Goal: Register for event/course

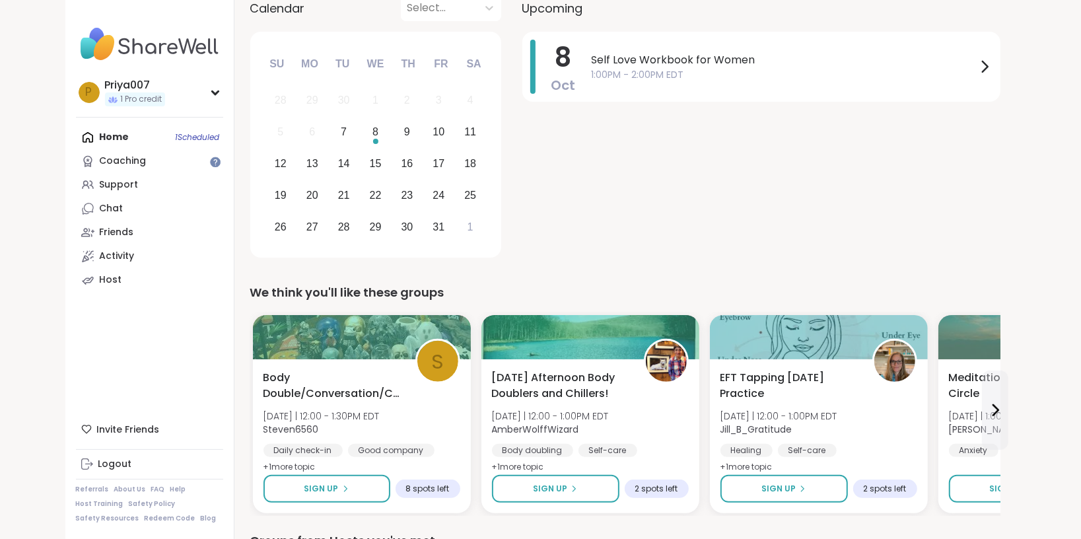
scroll to position [240, 0]
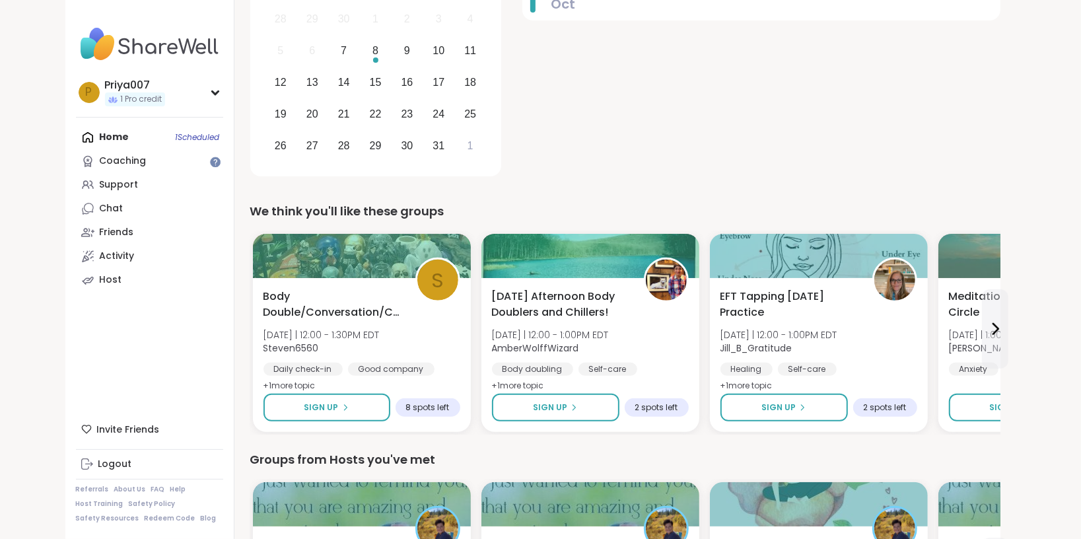
drag, startPoint x: 799, startPoint y: 292, endPoint x: 693, endPoint y: 98, distance: 221.3
click at [693, 98] on div "8 Oct Self Love Workbook for Women 1:00PM - 2:00PM EDT" at bounding box center [761, 65] width 478 height 230
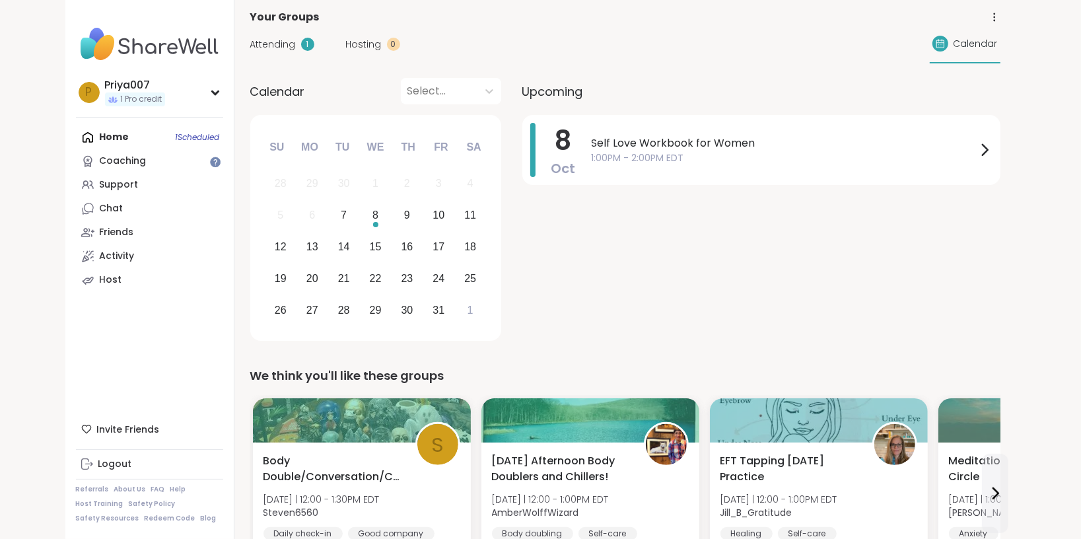
scroll to position [0, 0]
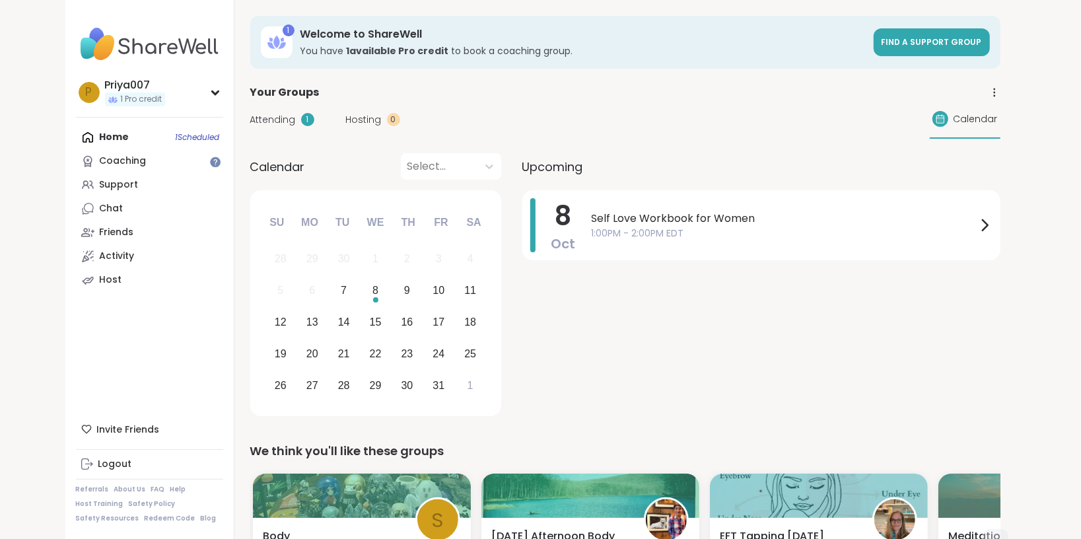
click at [175, 46] on img at bounding box center [149, 44] width 147 height 46
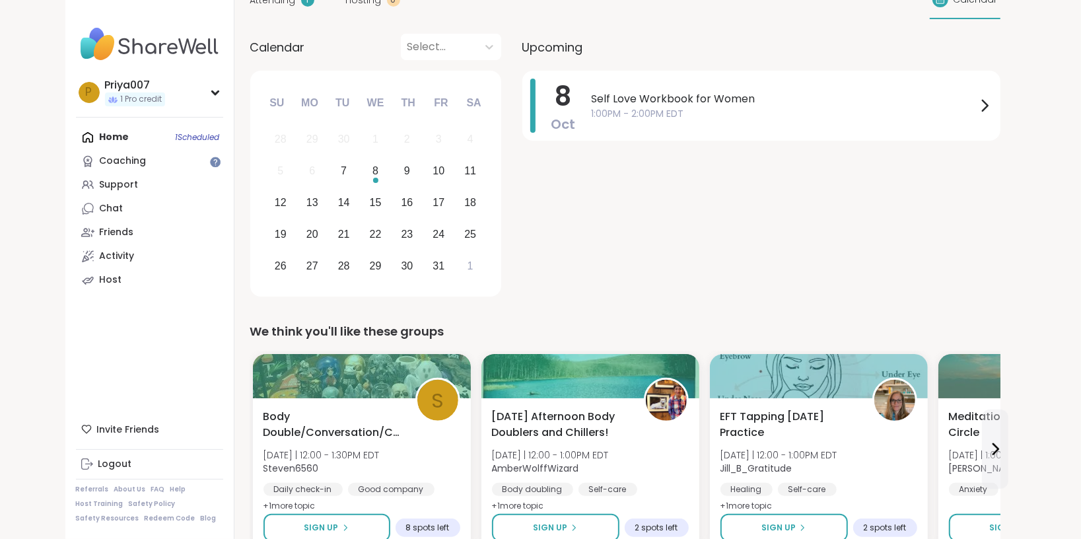
scroll to position [360, 0]
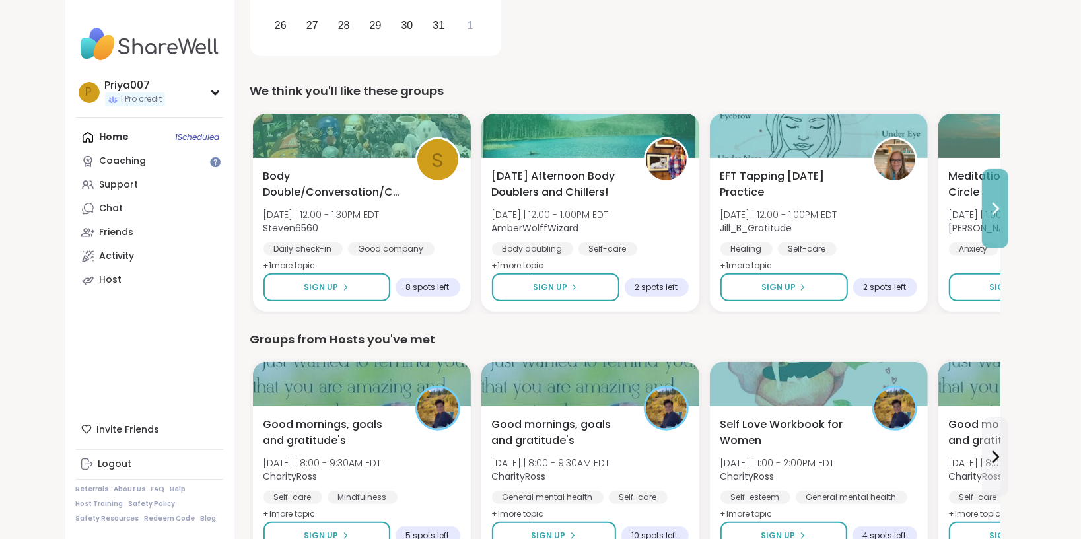
click at [1001, 211] on icon at bounding box center [995, 209] width 16 height 16
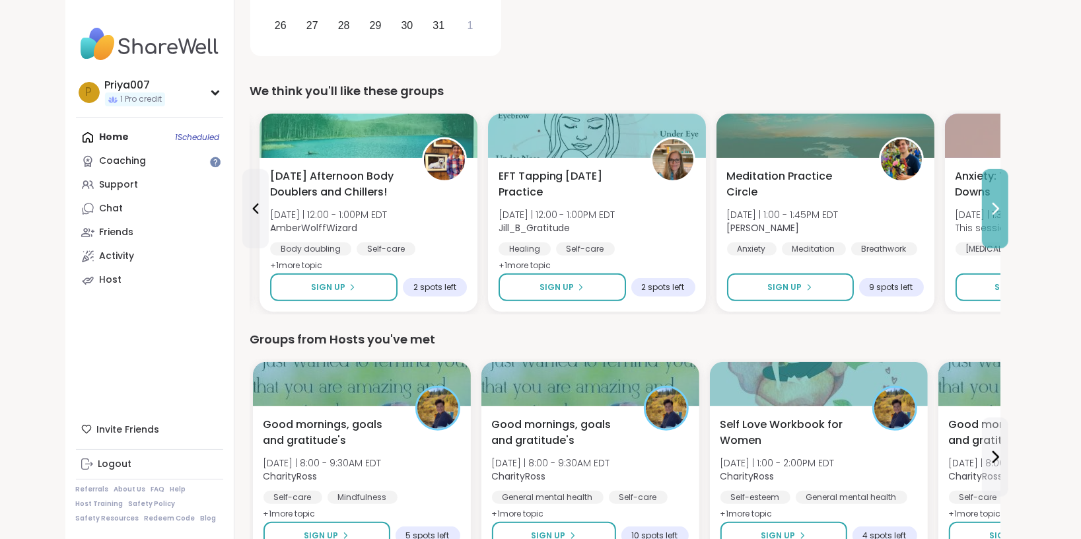
click at [1001, 211] on icon at bounding box center [995, 209] width 16 height 16
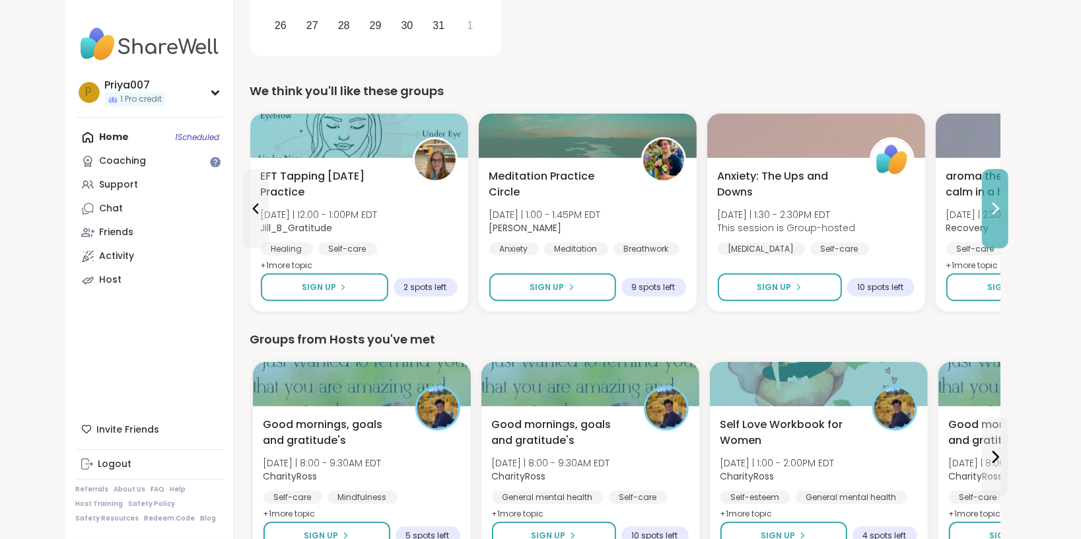
click at [1001, 211] on icon at bounding box center [995, 209] width 16 height 16
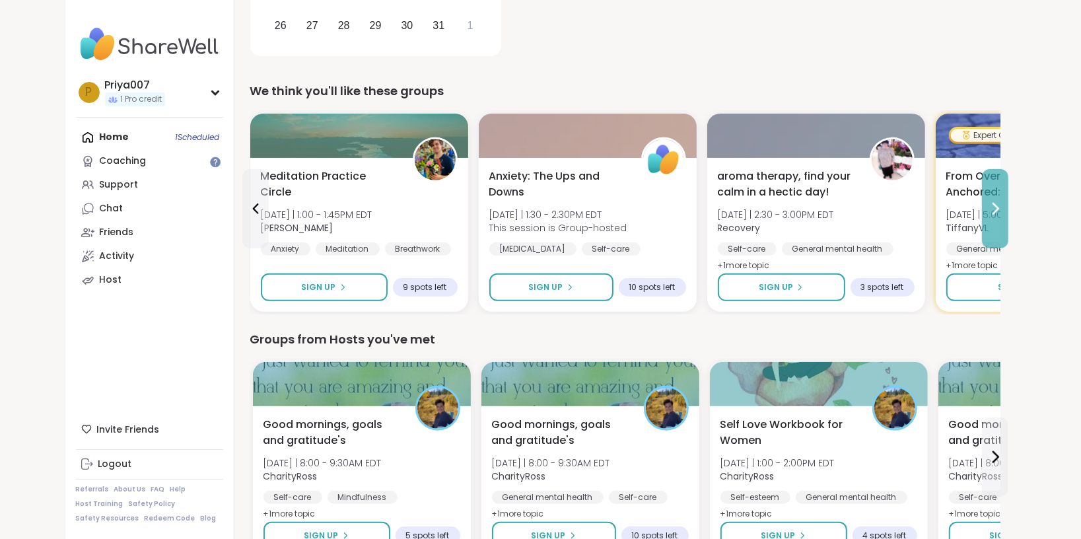
click at [1001, 211] on icon at bounding box center [995, 209] width 16 height 16
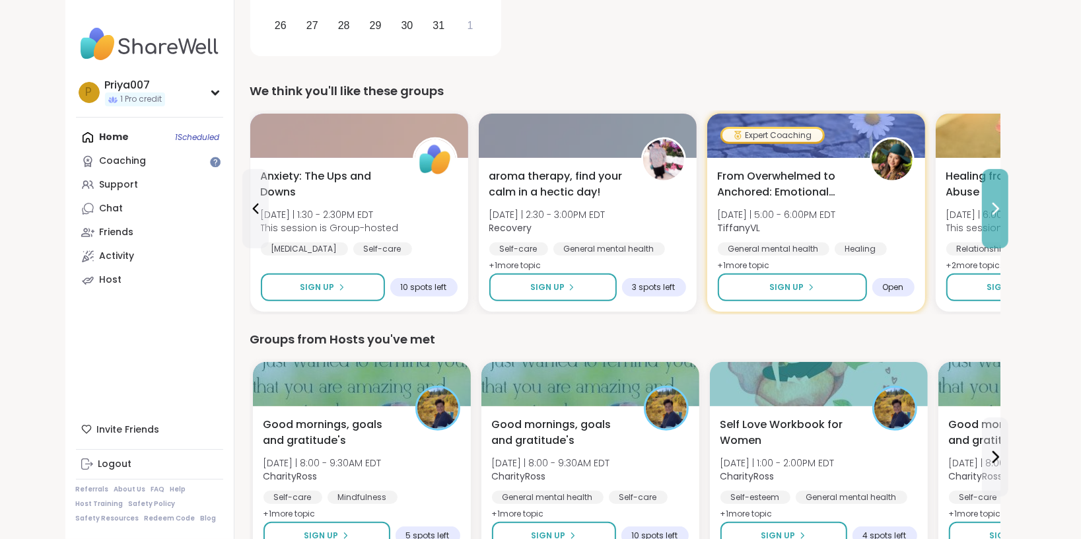
click at [1001, 211] on icon at bounding box center [995, 209] width 16 height 16
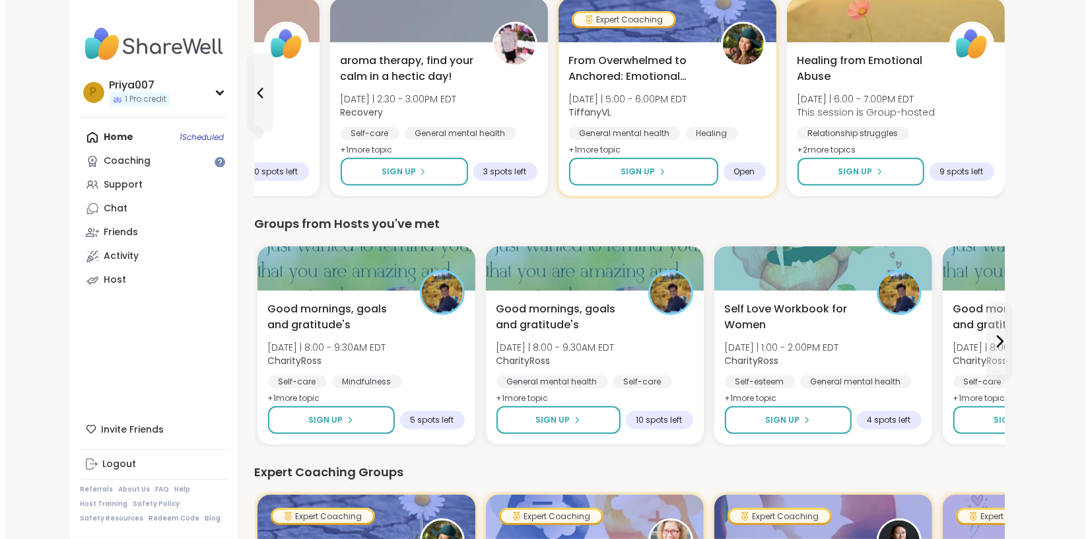
scroll to position [480, 0]
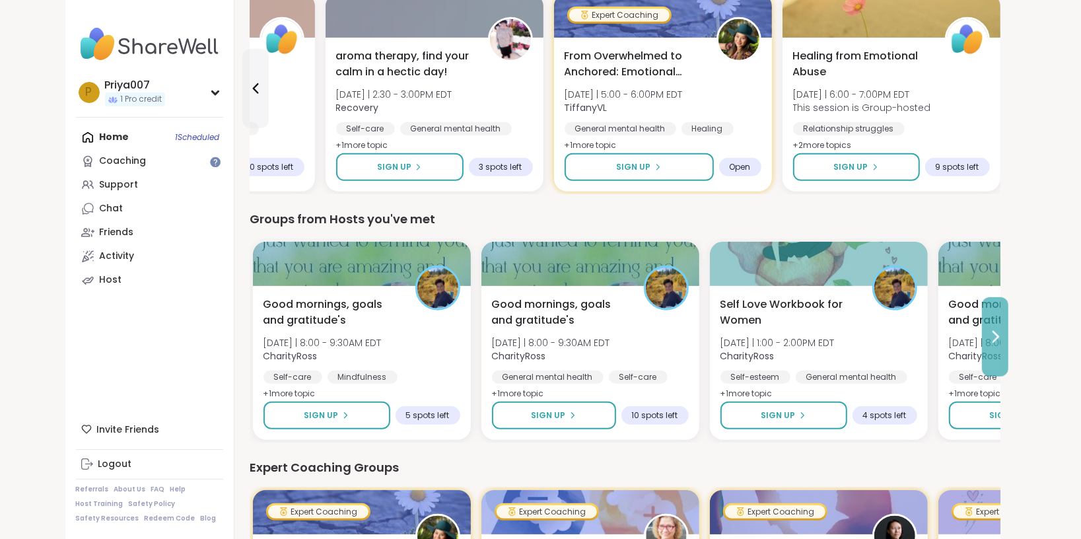
click at [996, 326] on button at bounding box center [995, 336] width 26 height 79
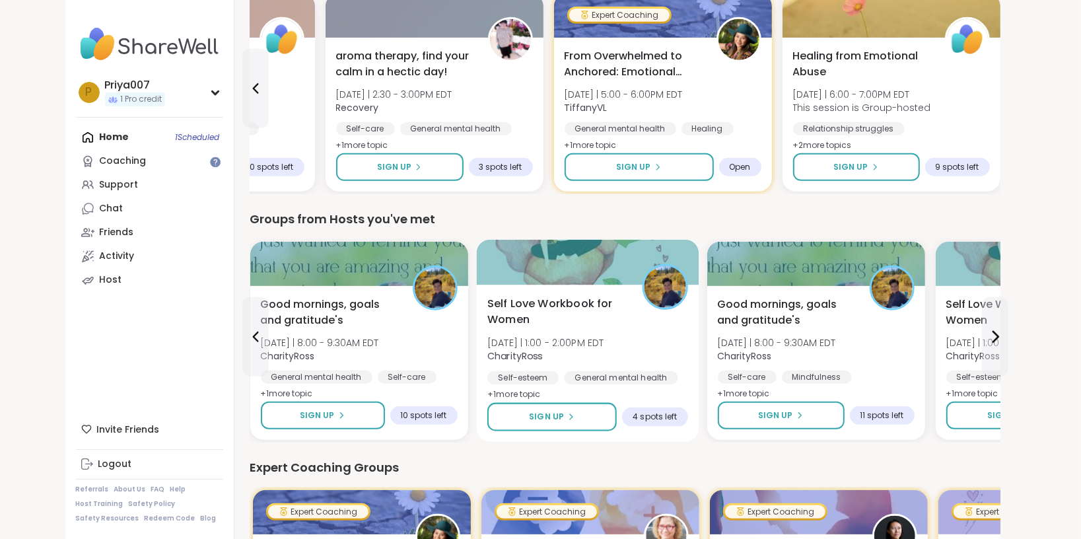
click at [576, 306] on span "Self Love Workbook for Women" at bounding box center [557, 312] width 140 height 32
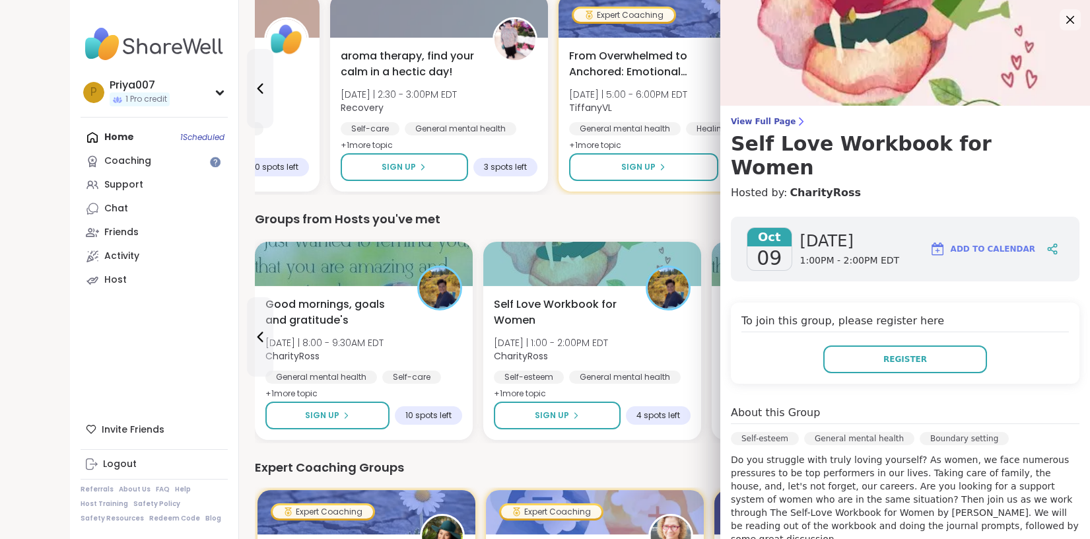
scroll to position [0, 0]
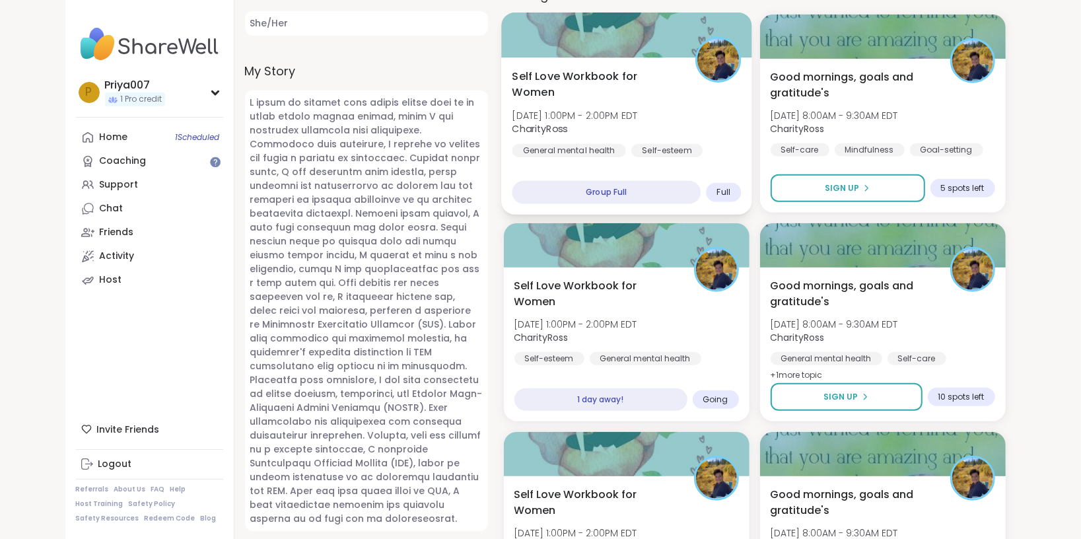
scroll to position [660, 0]
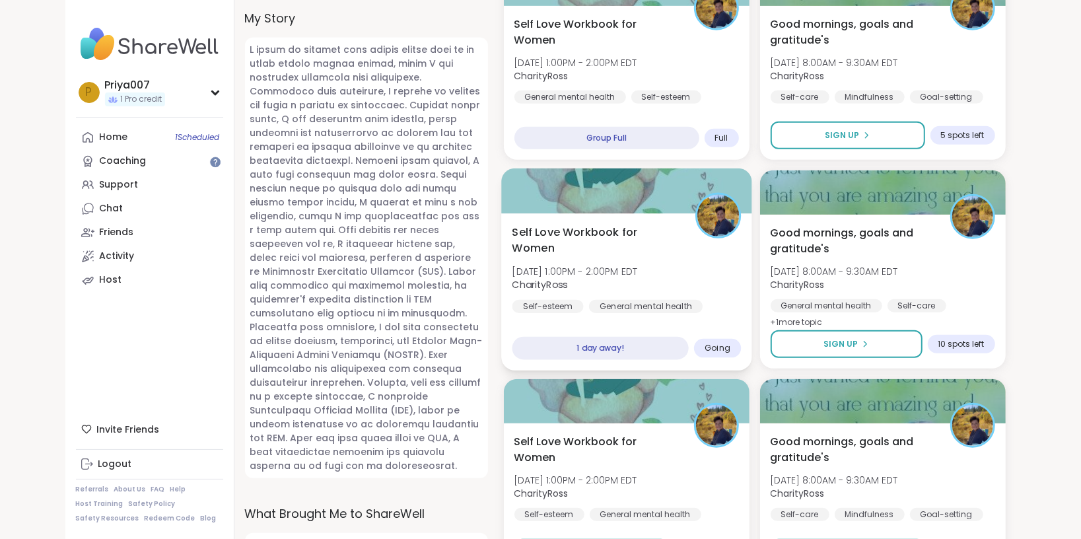
drag, startPoint x: 619, startPoint y: 235, endPoint x: 609, endPoint y: 239, distance: 10.7
click at [609, 239] on span "Self Love Workbook for Women" at bounding box center [596, 240] width 168 height 32
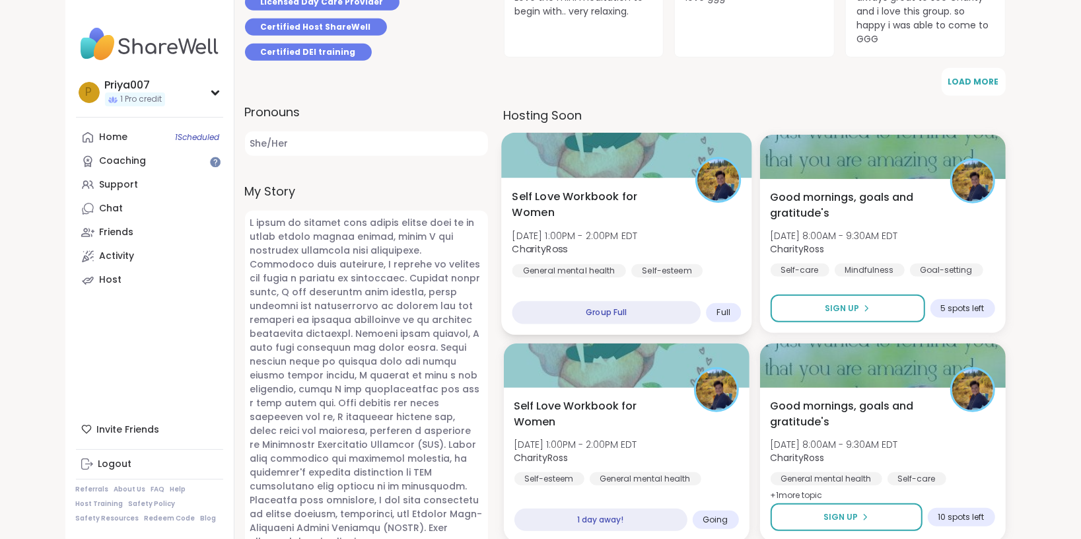
scroll to position [480, 0]
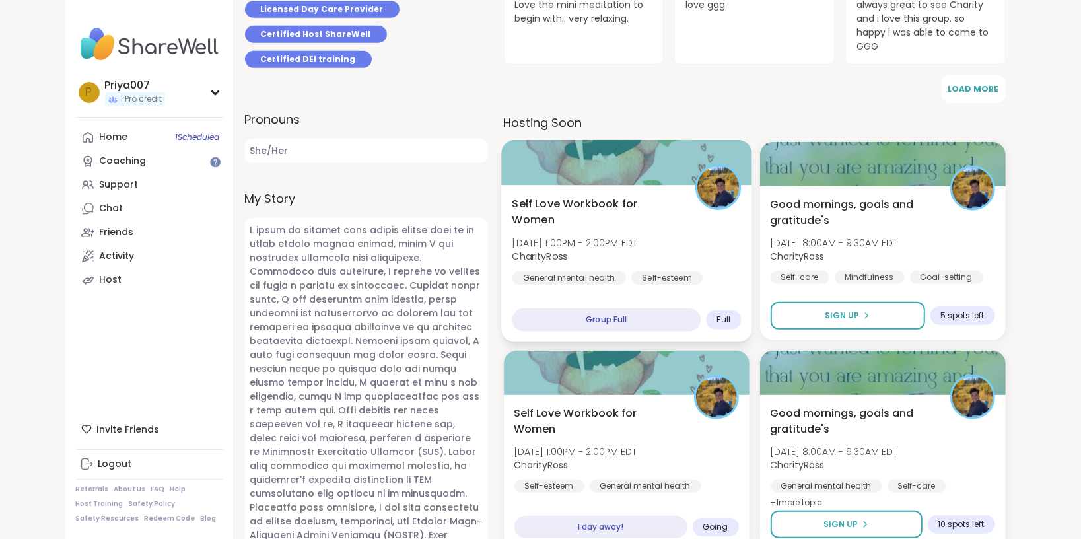
click at [667, 207] on span "Self Love Workbook for Women" at bounding box center [596, 212] width 168 height 32
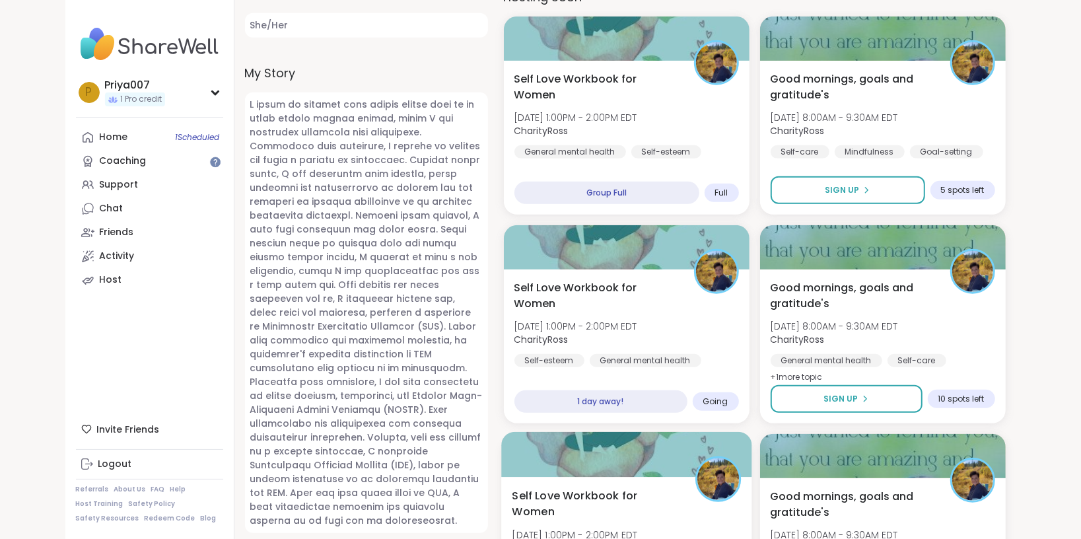
scroll to position [600, 0]
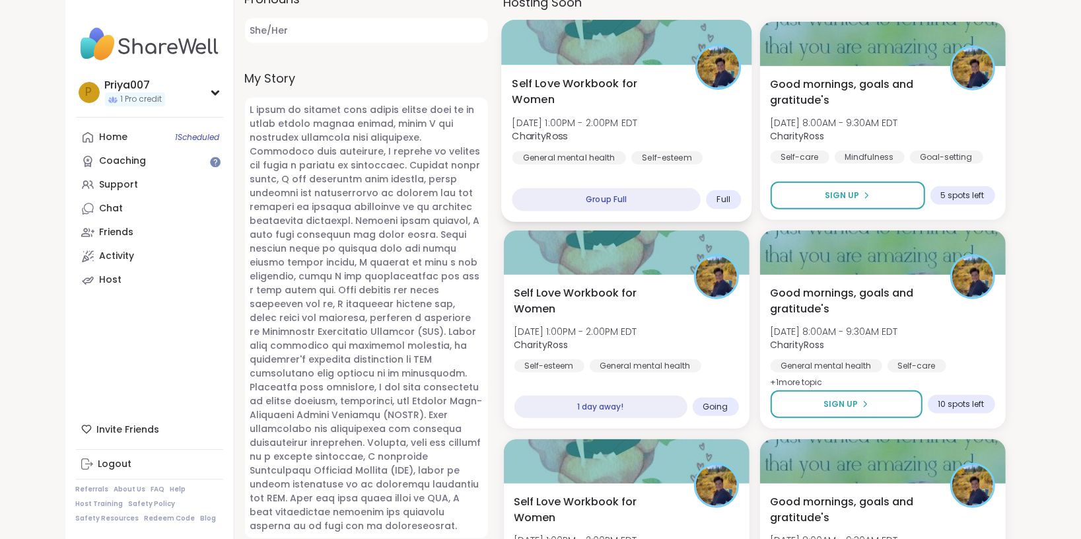
click at [730, 201] on div "Full" at bounding box center [723, 199] width 35 height 19
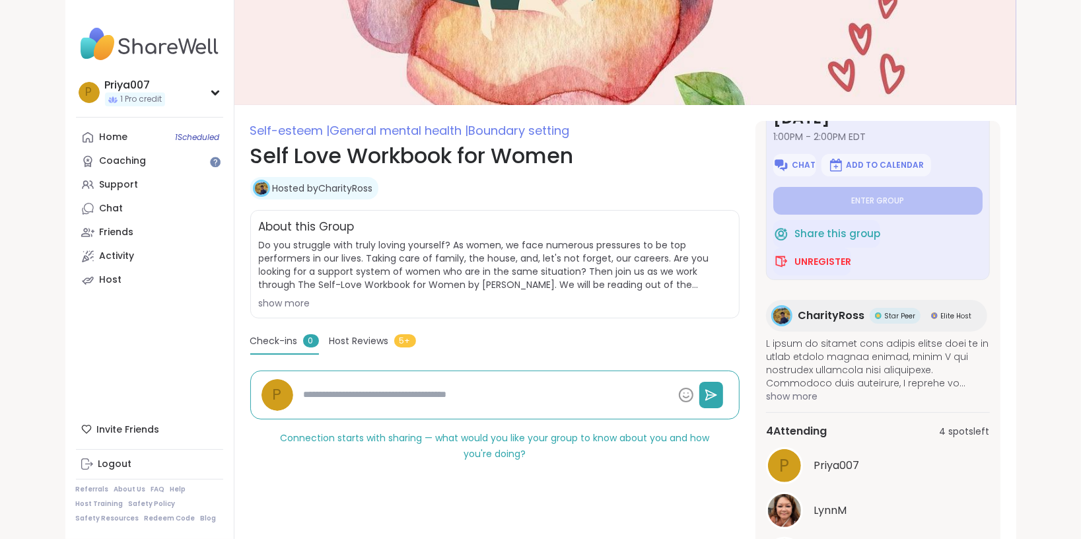
scroll to position [59, 0]
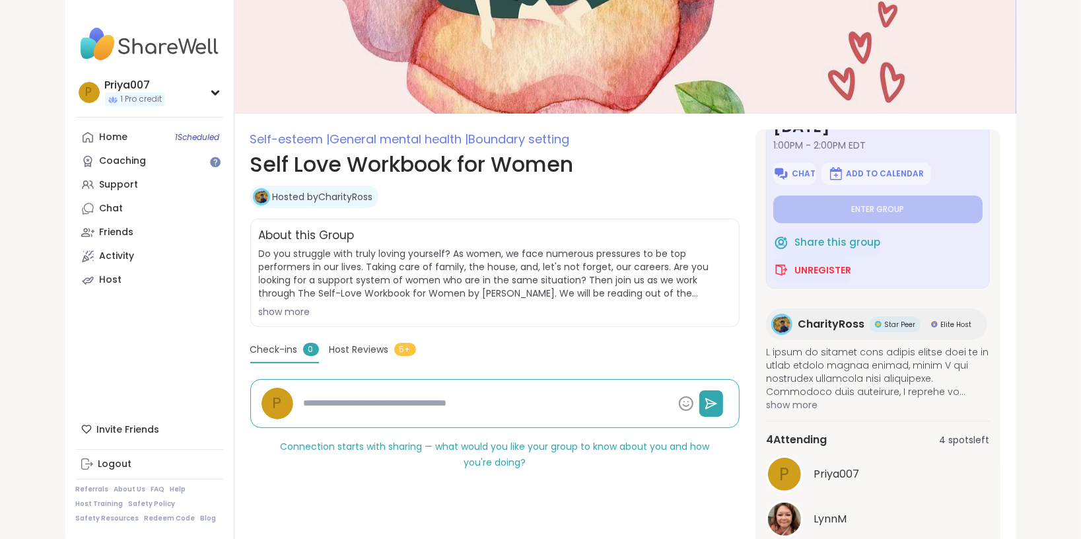
type textarea "*"
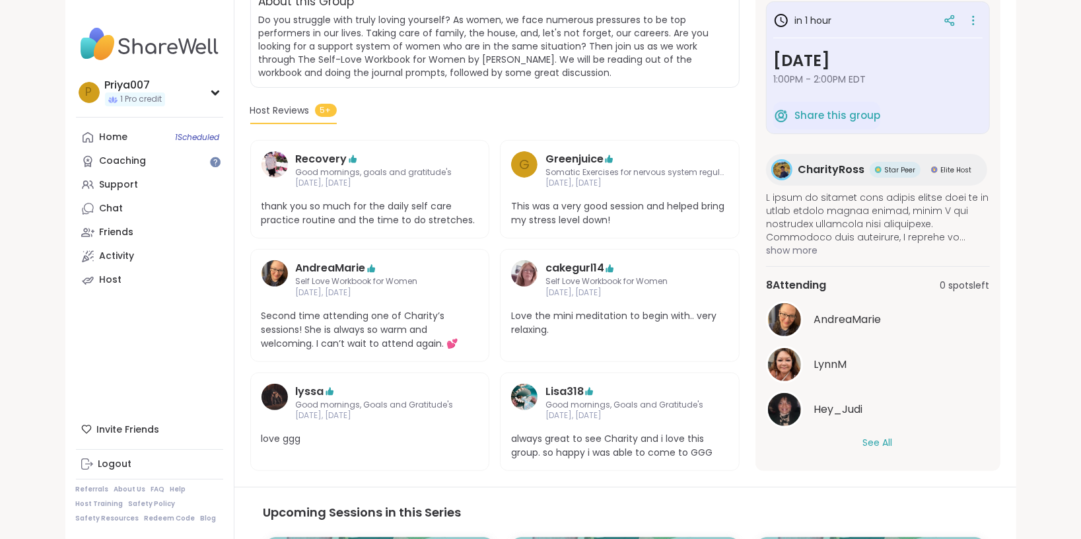
scroll to position [300, 0]
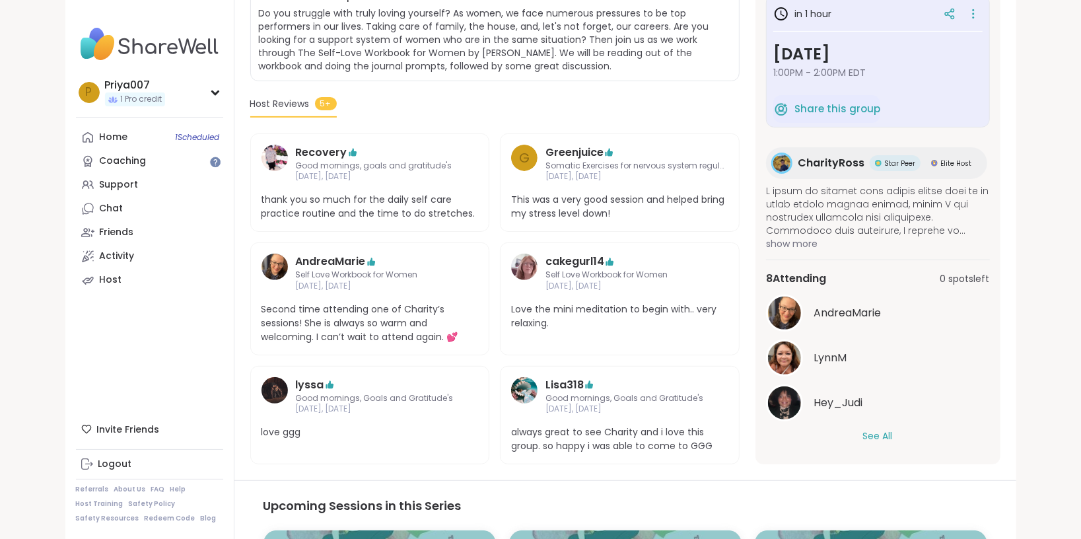
click at [881, 450] on div "8 Attending 0 spots left AndreaMarie LynnM Hey_Judi See All" at bounding box center [878, 356] width 224 height 194
click at [879, 430] on button "See All" at bounding box center [878, 436] width 30 height 14
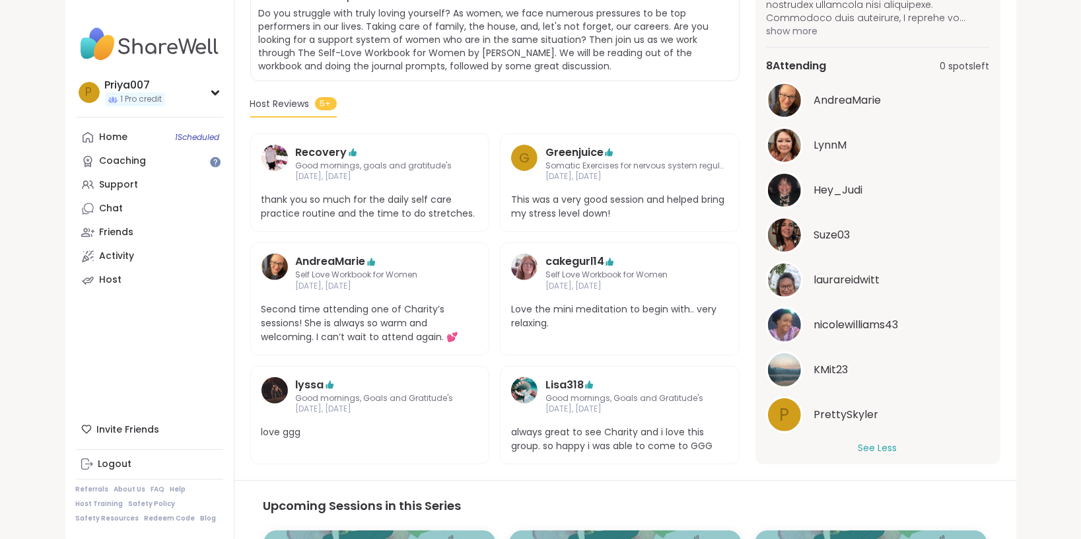
scroll to position [180, 0]
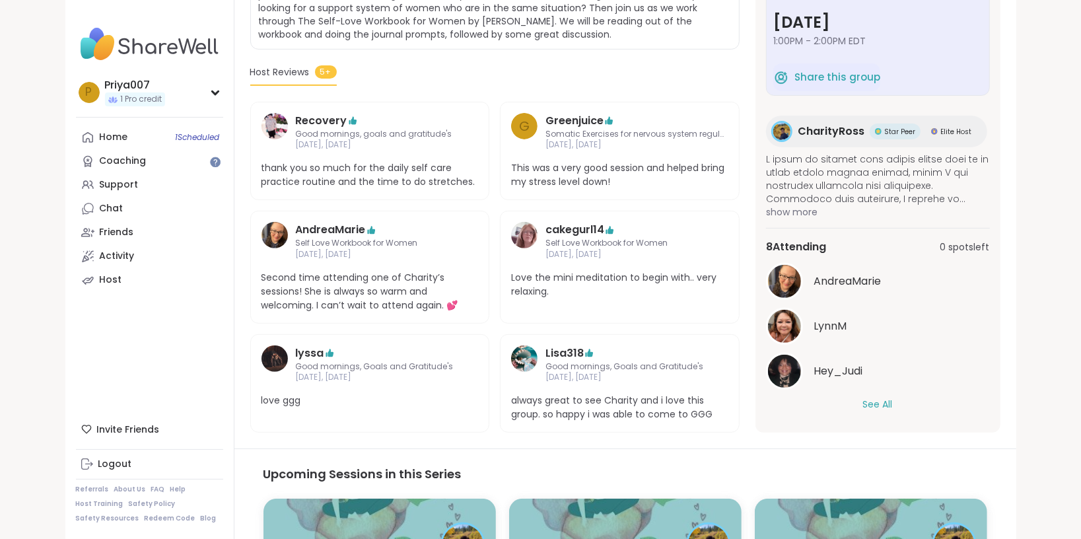
scroll to position [420, 0]
